Goal: Subscribe to service/newsletter

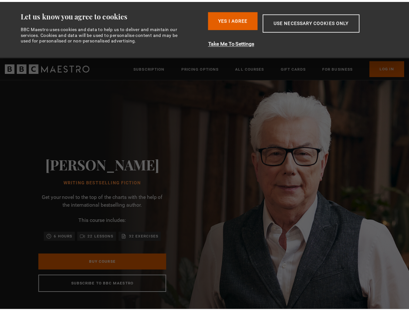
scroll to position [0, 84]
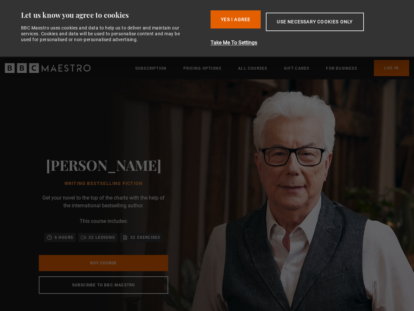
click at [207, 155] on div "[PERSON_NAME] Writing Bestselling Fiction Get your novel to the top of the char…" at bounding box center [103, 224] width 207 height 291
click at [306, 28] on button "Use necessary cookies only" at bounding box center [315, 22] width 98 height 18
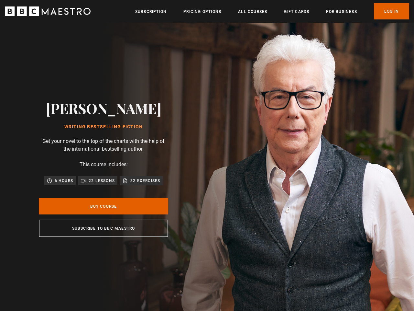
click at [236, 19] on header "Menu Close Subscription Pricing Options All Courses Gift Cards For business Alr…" at bounding box center [207, 11] width 414 height 23
click at [304, 43] on img at bounding box center [230, 168] width 414 height 291
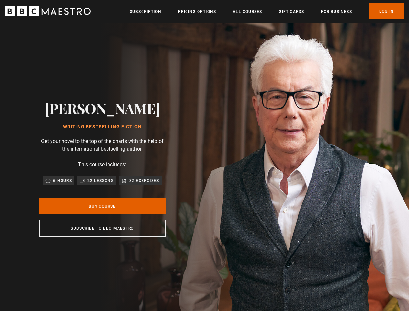
scroll to position [0, 164]
click at [316, 22] on header "Menu Close Subscription Pricing Options All Courses Gift Cards For business Alr…" at bounding box center [204, 11] width 409 height 23
click at [104, 274] on div "[PERSON_NAME] Writing Bestselling Fiction Get your novel to the top of the char…" at bounding box center [102, 168] width 205 height 291
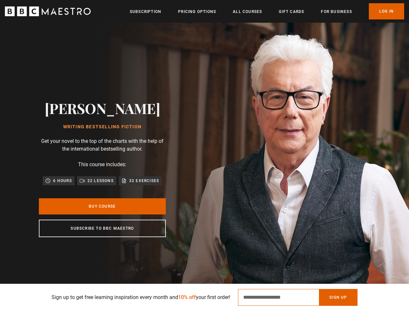
click at [302, 297] on input "Email Address" at bounding box center [278, 297] width 81 height 17
click at [343, 297] on button "Sign Up" at bounding box center [338, 297] width 38 height 17
